Goal: Task Accomplishment & Management: Complete application form

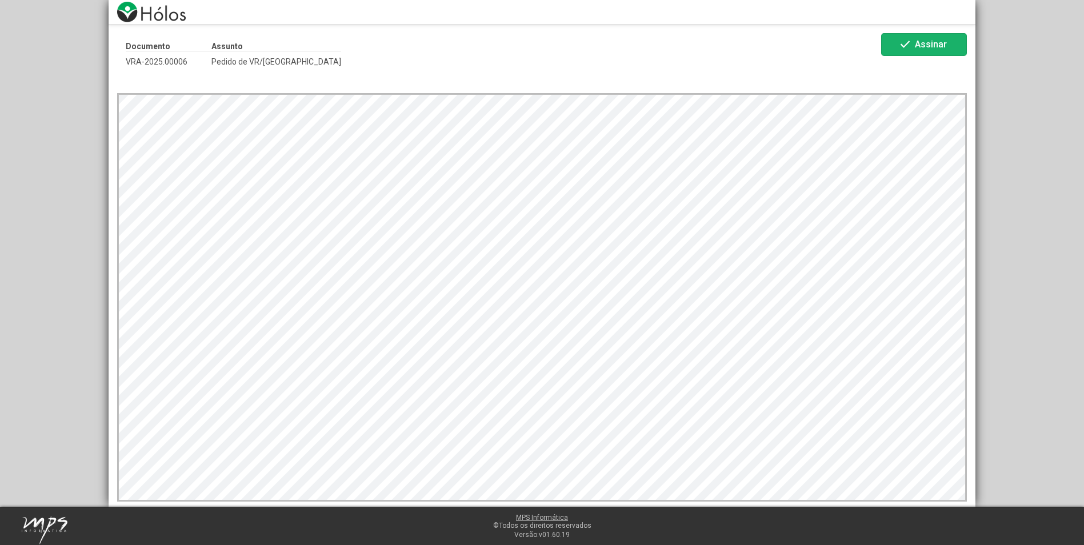
click at [919, 49] on span "Assinar" at bounding box center [931, 44] width 32 height 11
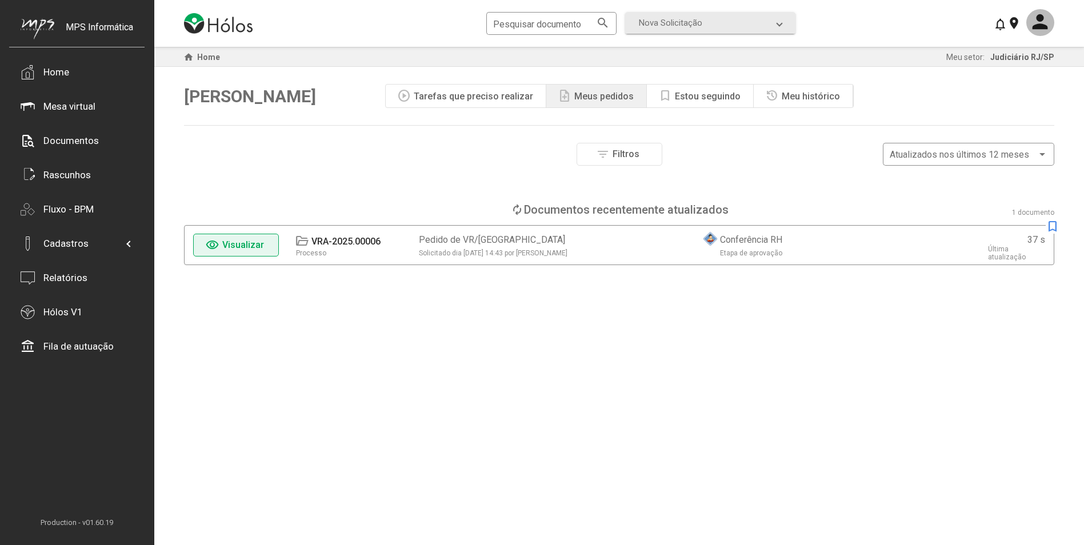
click at [261, 249] on span "Visualizar" at bounding box center [243, 244] width 42 height 11
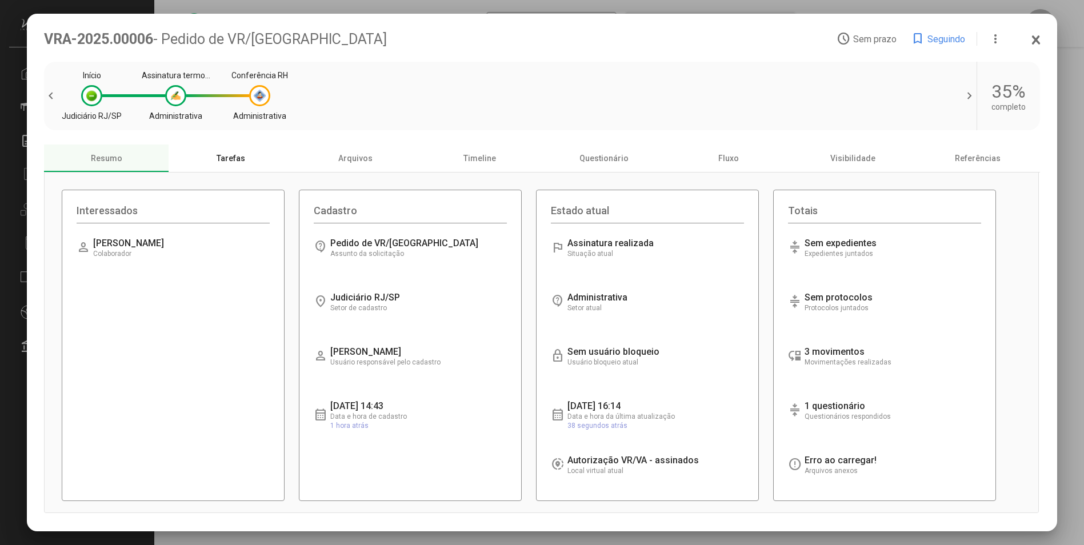
click at [244, 162] on div "Tarefas" at bounding box center [231, 158] width 125 height 27
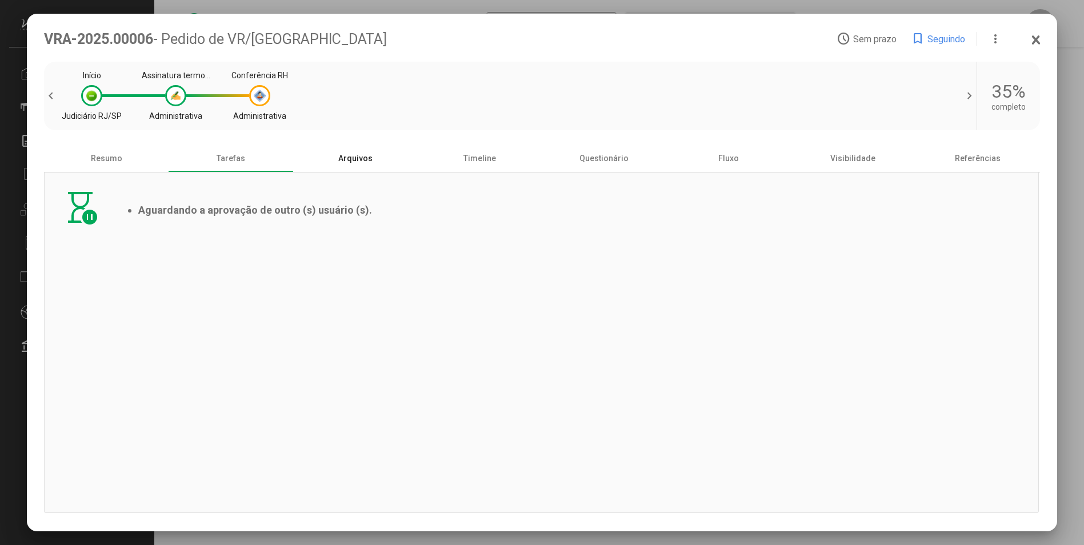
click at [346, 161] on div "Arquivos" at bounding box center [355, 158] width 125 height 27
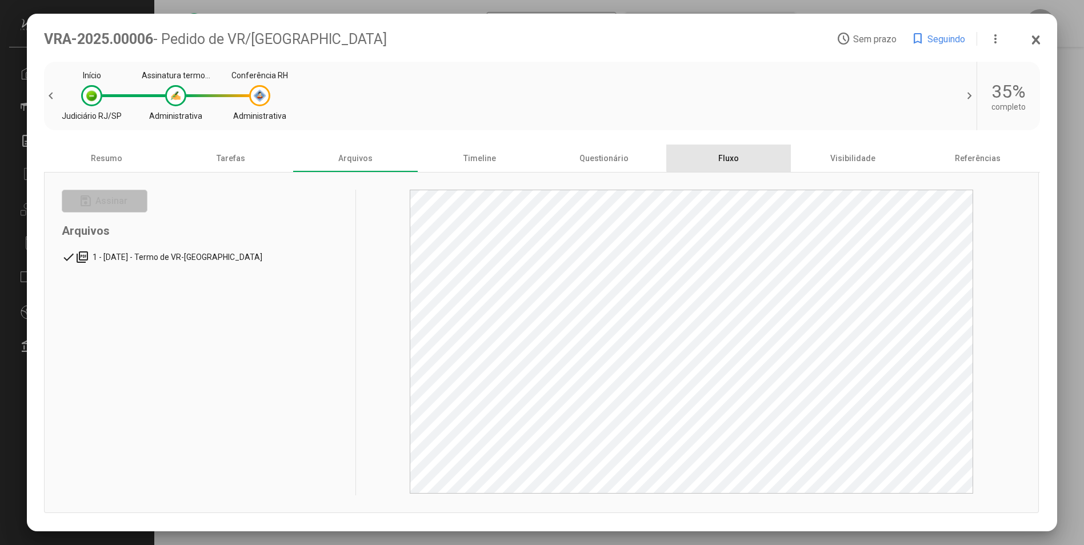
click at [739, 157] on div "Fluxo" at bounding box center [728, 158] width 125 height 27
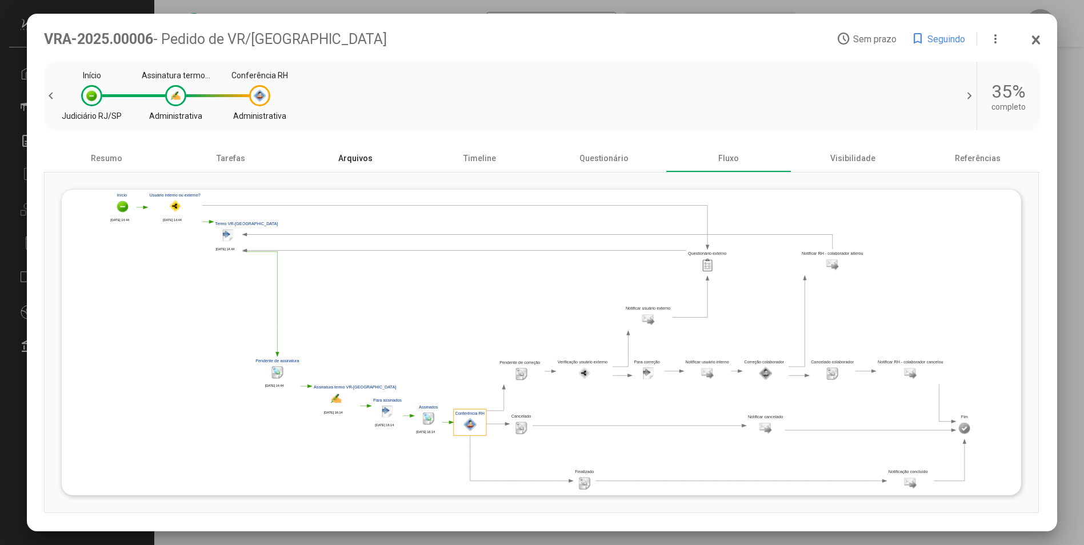
click at [358, 167] on div "Arquivos" at bounding box center [355, 158] width 125 height 27
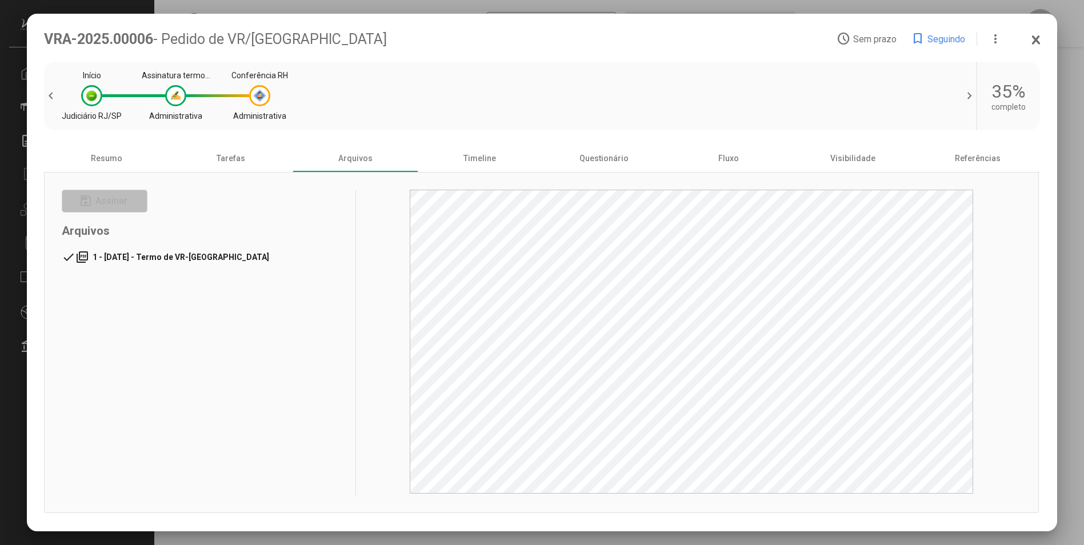
click at [134, 257] on span "1 - 01/10/2025 - Termo de VR-VA" at bounding box center [181, 257] width 177 height 9
click at [727, 158] on div "Fluxo" at bounding box center [728, 158] width 125 height 27
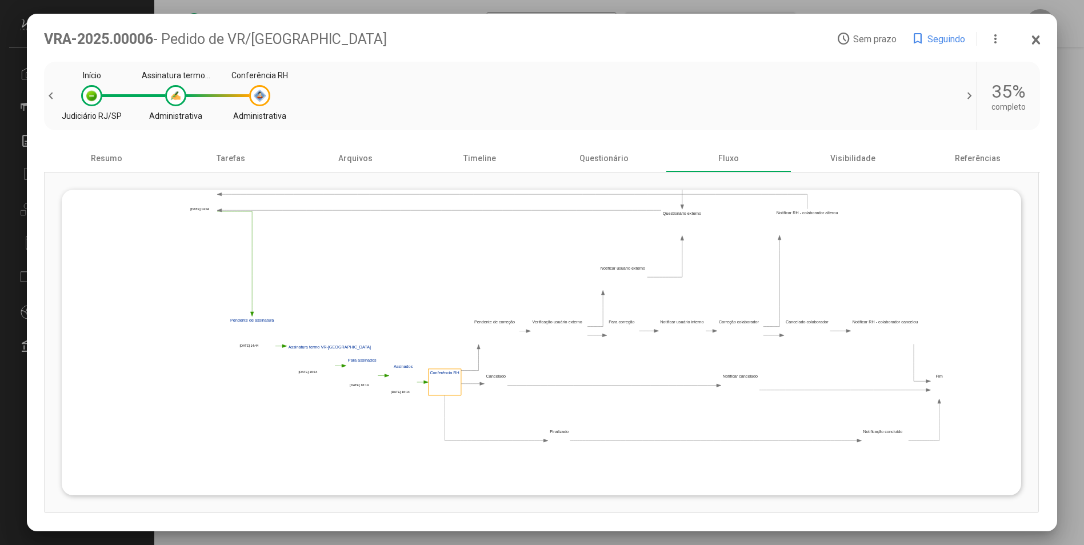
drag, startPoint x: 556, startPoint y: 298, endPoint x: 531, endPoint y: 258, distance: 47.2
click at [531, 258] on polygon at bounding box center [515, 302] width 867 height 306
